Goal: Task Accomplishment & Management: Use online tool/utility

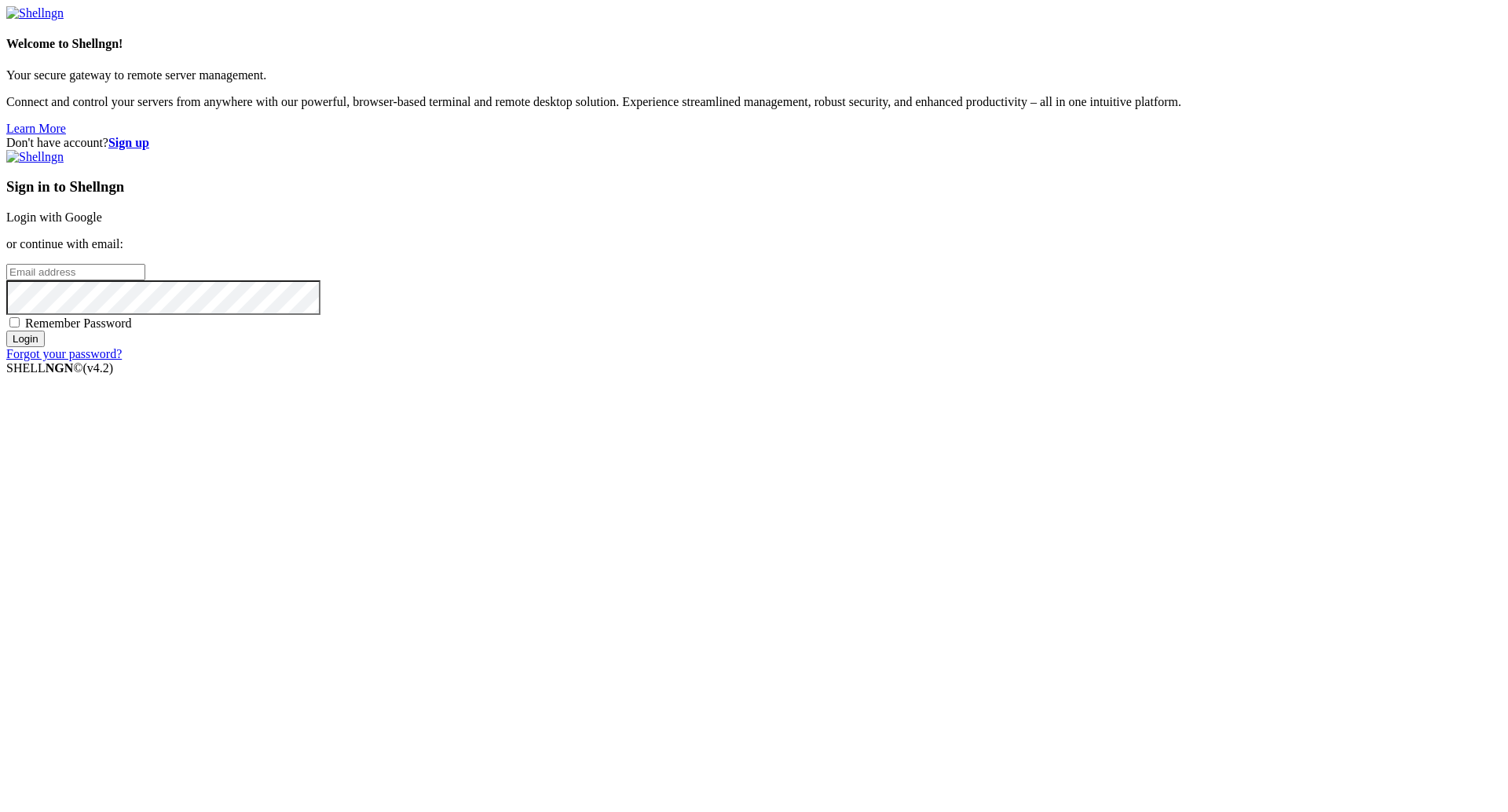
type input "[PERSON_NAME][EMAIL_ADDRESS][DOMAIN_NAME]"
click at [906, 361] on div "Sign in to Shellngn Login with Google or continue with email: [PERSON_NAME][EMA…" at bounding box center [754, 256] width 1496 height 211
click at [45, 347] on input "Login" at bounding box center [25, 339] width 39 height 17
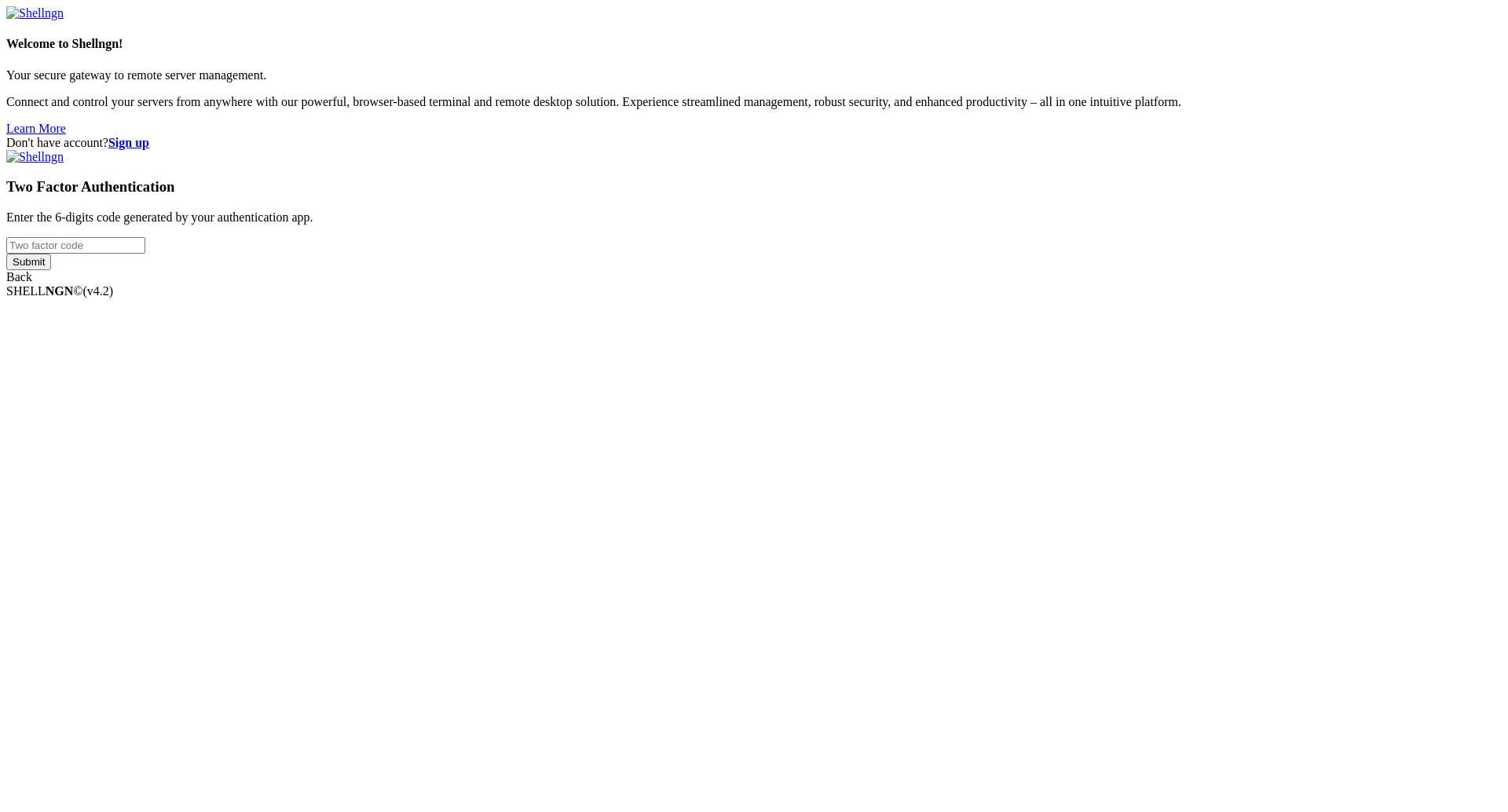
click at [145, 254] on input "number" at bounding box center [75, 246] width 139 height 17
type input "987468"
click at [51, 270] on input "Submit" at bounding box center [28, 263] width 45 height 17
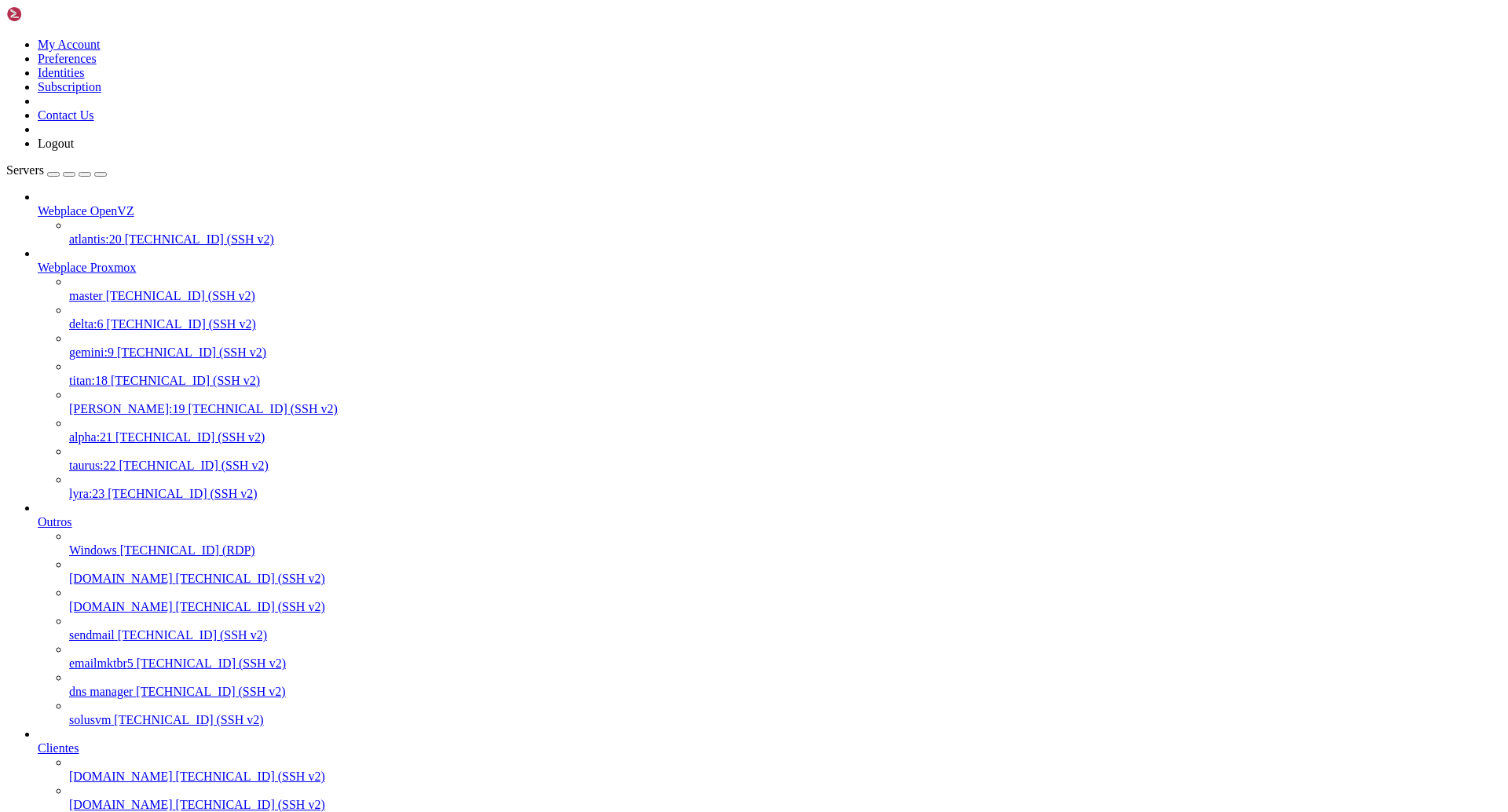
scroll to position [502, 0]
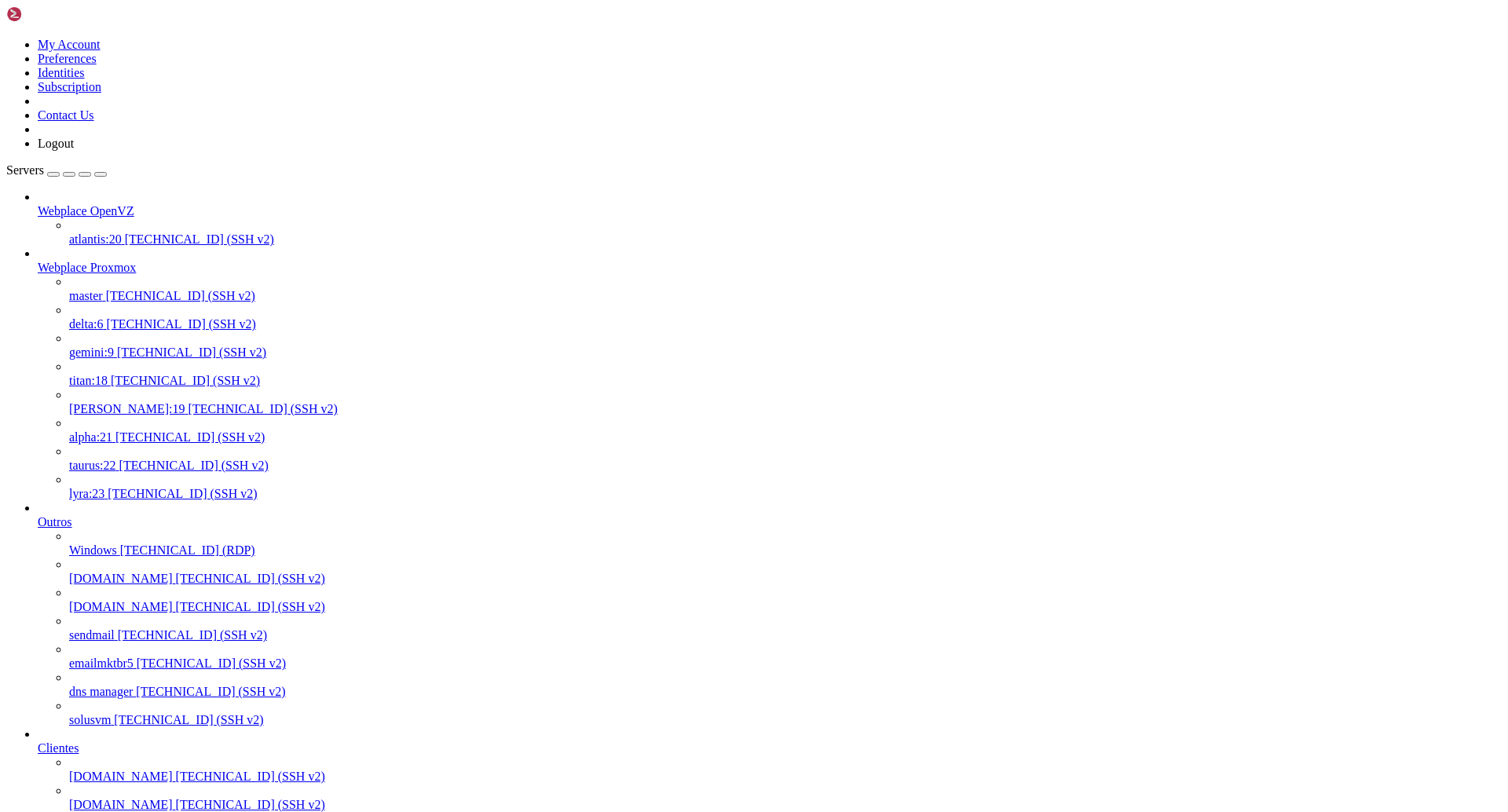
drag, startPoint x: 316, startPoint y: 19, endPoint x: 334, endPoint y: 18, distance: 18.0
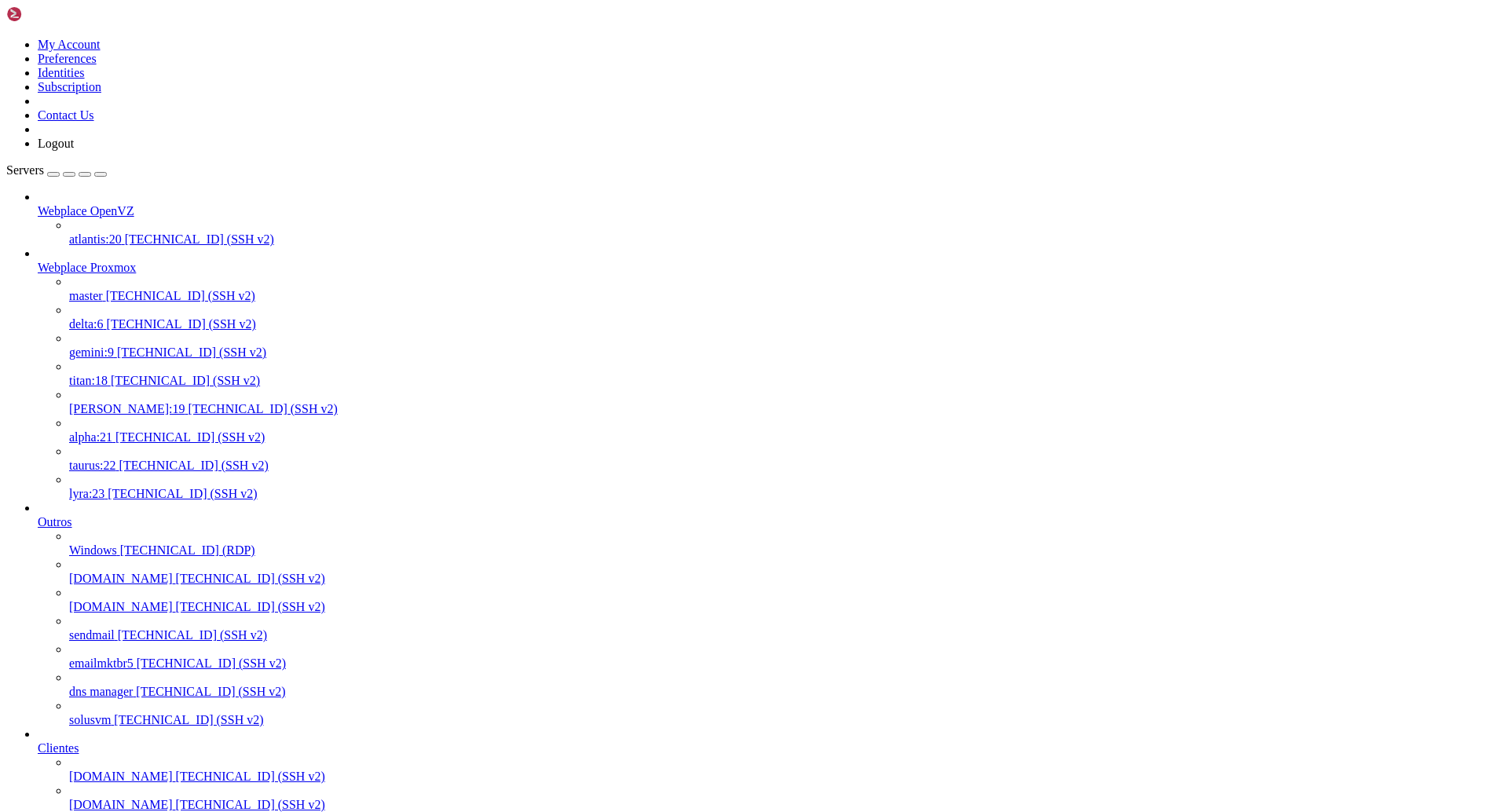
drag, startPoint x: 226, startPoint y: 2288, endPoint x: 205, endPoint y: 2288, distance: 21.0
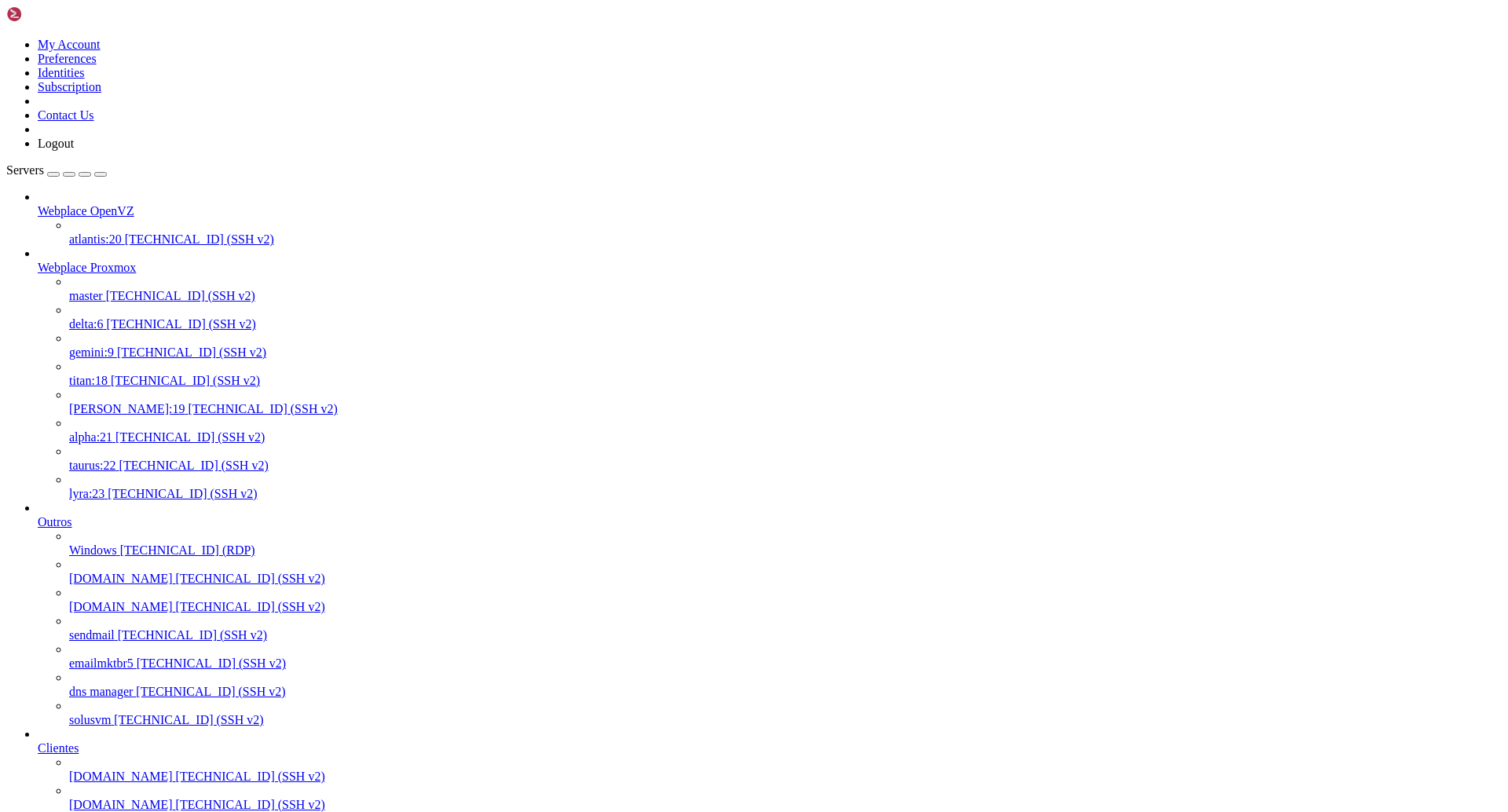
drag, startPoint x: 323, startPoint y: 2841, endPoint x: 301, endPoint y: 2840, distance: 22.0
drag, startPoint x: 315, startPoint y: 2841, endPoint x: 300, endPoint y: 2839, distance: 15.1
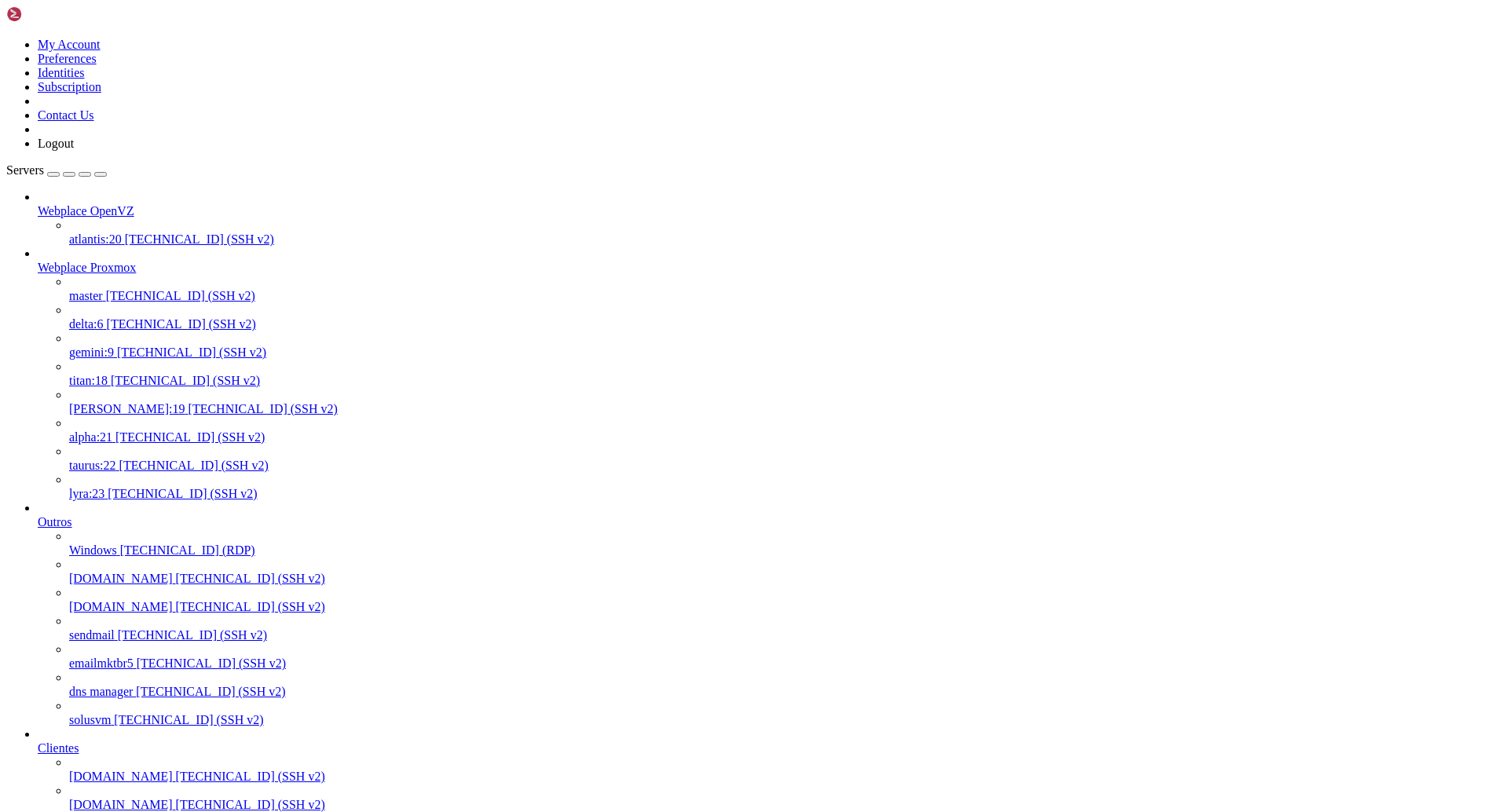
scroll to position [170, 0]
